Goal: Task Accomplishment & Management: Manage account settings

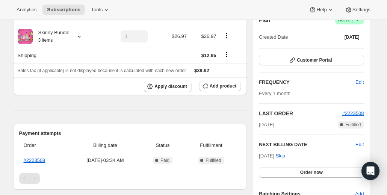
scroll to position [38, 0]
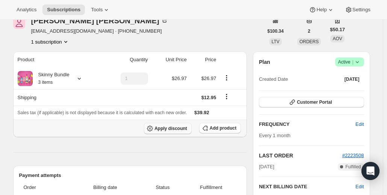
click at [173, 133] on button "Apply discount" at bounding box center [168, 128] width 48 height 11
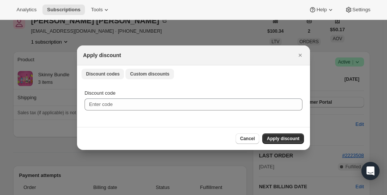
click at [147, 79] on button "Custom discounts" at bounding box center [150, 74] width 48 height 11
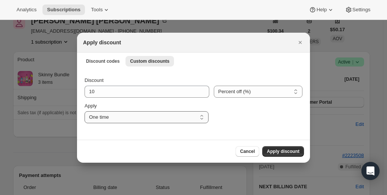
click at [188, 121] on select "One time Specify instances... Indefinitely" at bounding box center [147, 117] width 124 height 12
click at [271, 111] on div ":rd3:" at bounding box center [257, 112] width 89 height 21
click at [98, 61] on span "Discount codes" at bounding box center [102, 61] width 33 height 6
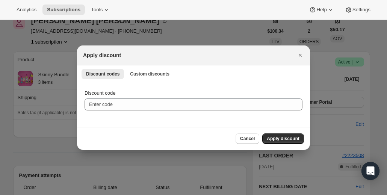
click at [159, 97] on div "Discount code" at bounding box center [194, 99] width 218 height 21
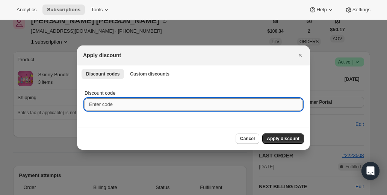
click at [159, 100] on input "Discount code" at bounding box center [194, 104] width 218 height 12
click at [159, 74] on span "Custom discounts" at bounding box center [149, 74] width 39 height 6
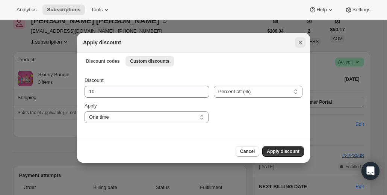
click at [300, 43] on icon "Close" at bounding box center [301, 43] width 8 height 8
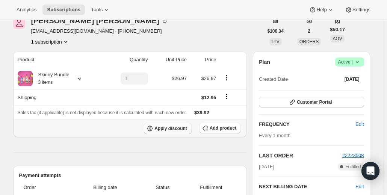
click at [182, 129] on span "Apply discount" at bounding box center [171, 129] width 33 height 6
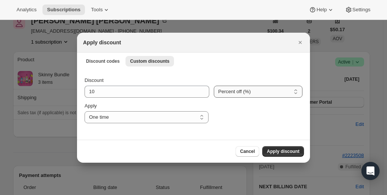
click at [276, 87] on select "Percent off (%) Amount off ($)" at bounding box center [258, 92] width 89 height 12
click at [262, 65] on ul "Discount codes Custom discounts More views" at bounding box center [193, 61] width 227 height 11
click at [203, 118] on select "One time Specify instances... Indefinitely" at bounding box center [147, 117] width 124 height 12
click at [230, 119] on div ":rd3:" at bounding box center [257, 112] width 89 height 21
click at [303, 38] on button "Close" at bounding box center [300, 42] width 11 height 11
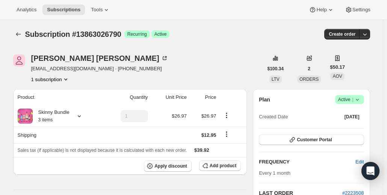
scroll to position [38, 0]
